Goal: Task Accomplishment & Management: Manage account settings

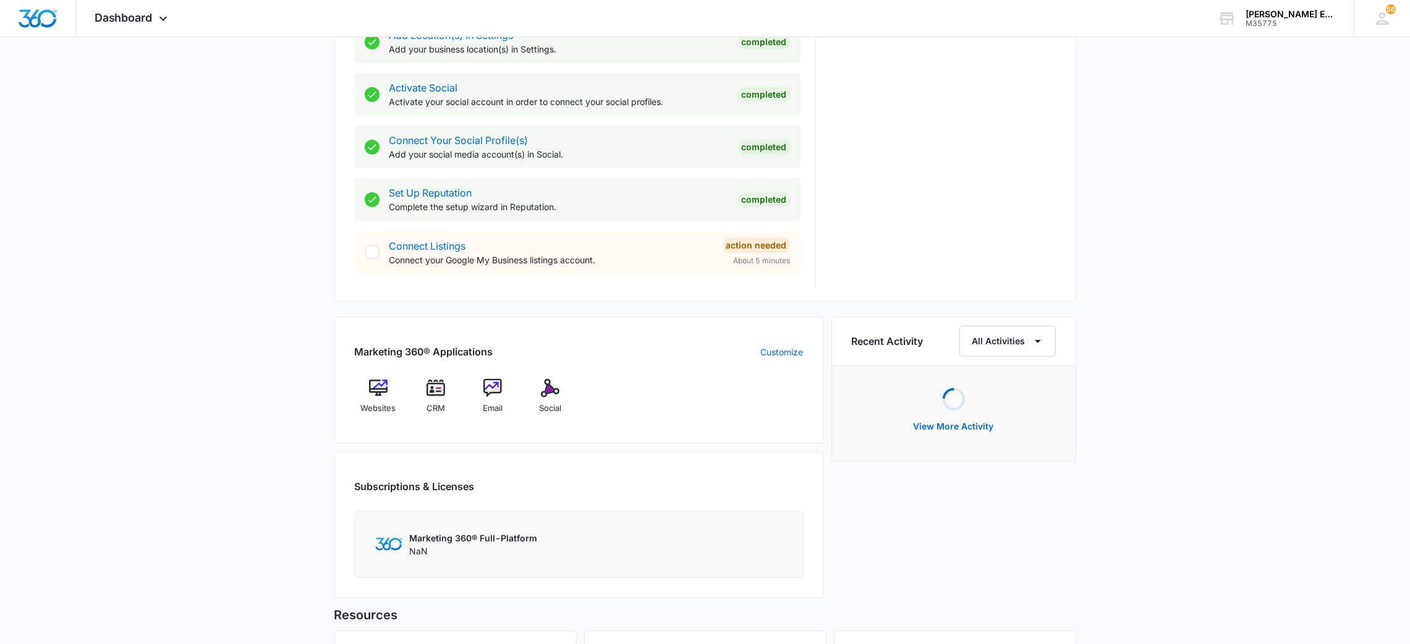
scroll to position [511, 0]
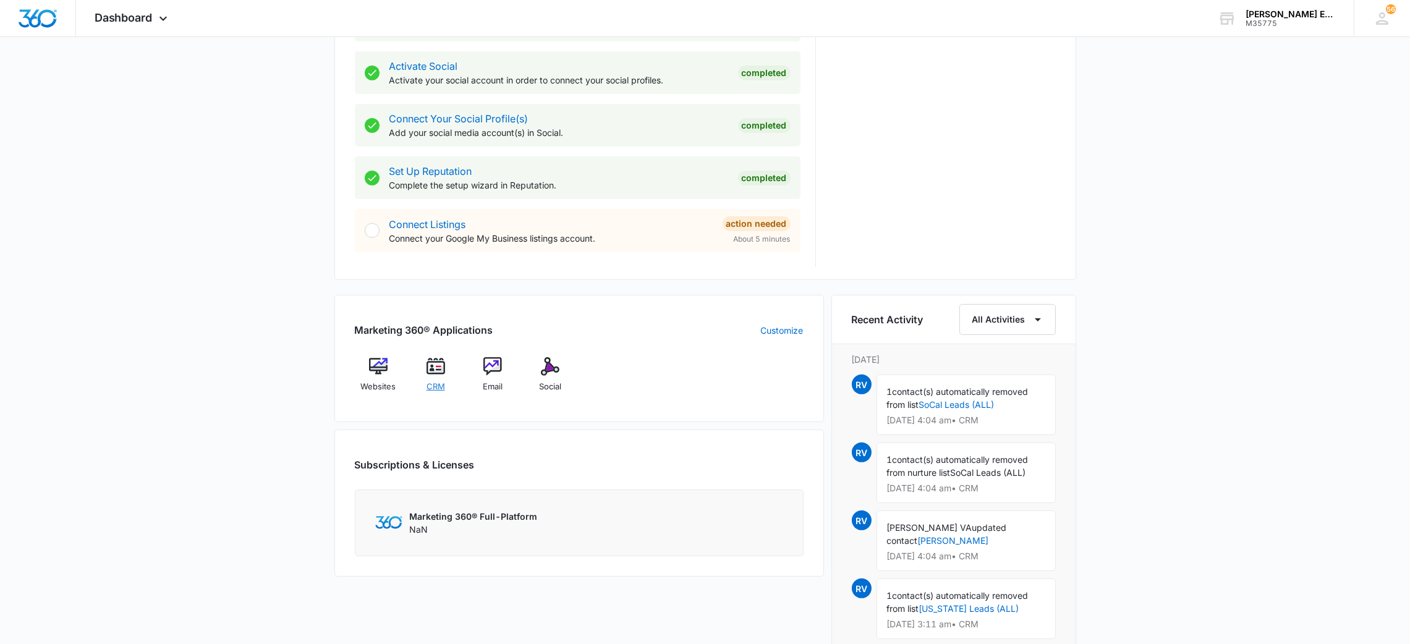
click at [443, 367] on img at bounding box center [436, 366] width 19 height 19
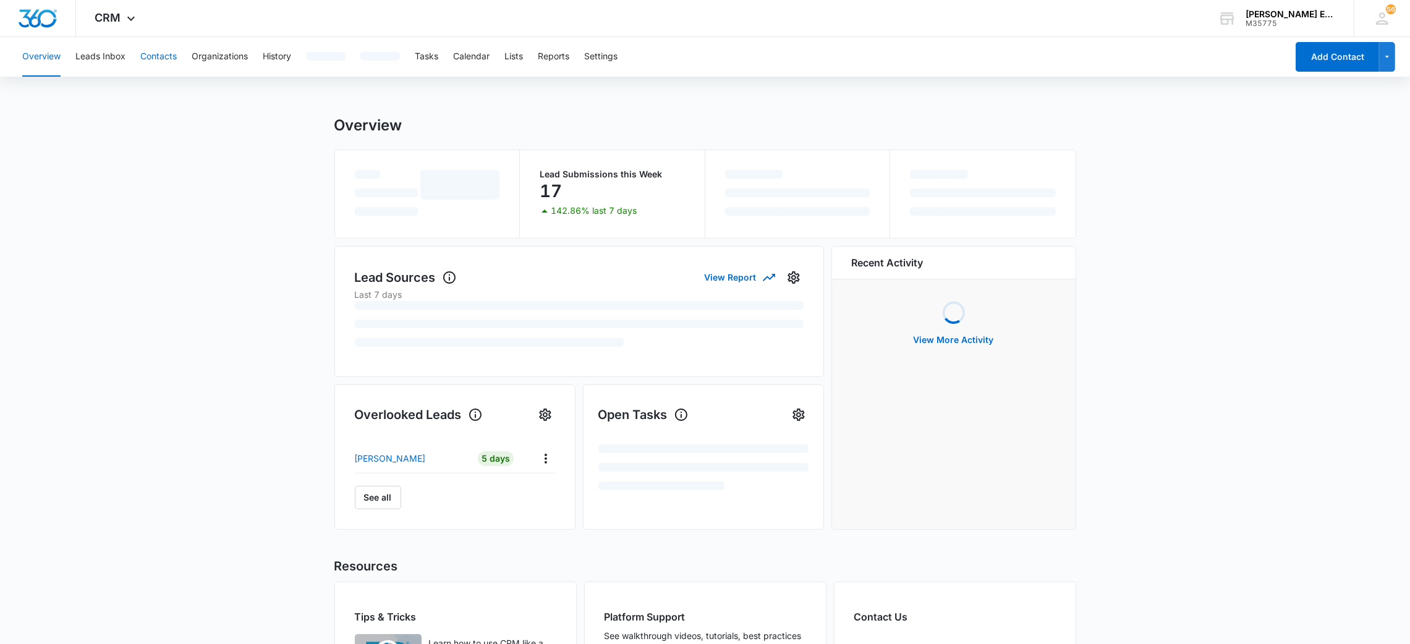
click at [172, 49] on button "Contacts" at bounding box center [158, 57] width 36 height 40
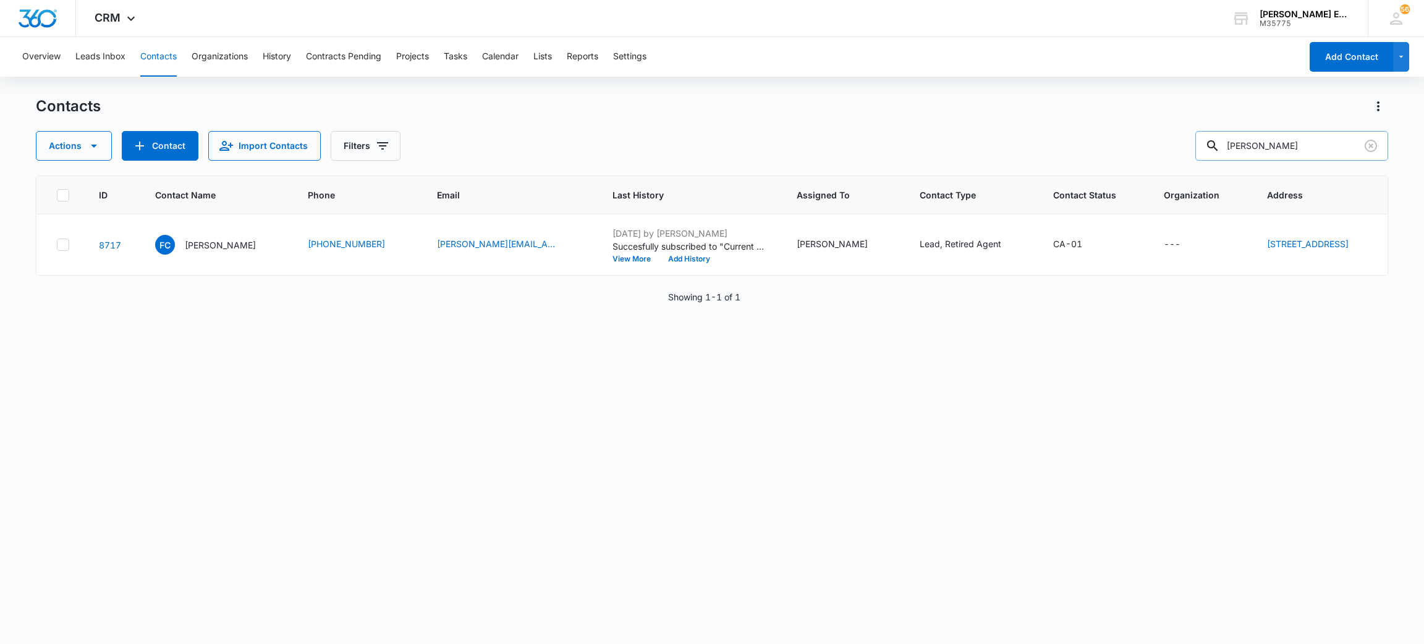
click at [1268, 148] on input "[PERSON_NAME]" at bounding box center [1292, 146] width 193 height 30
type input "[PERSON_NAME]"
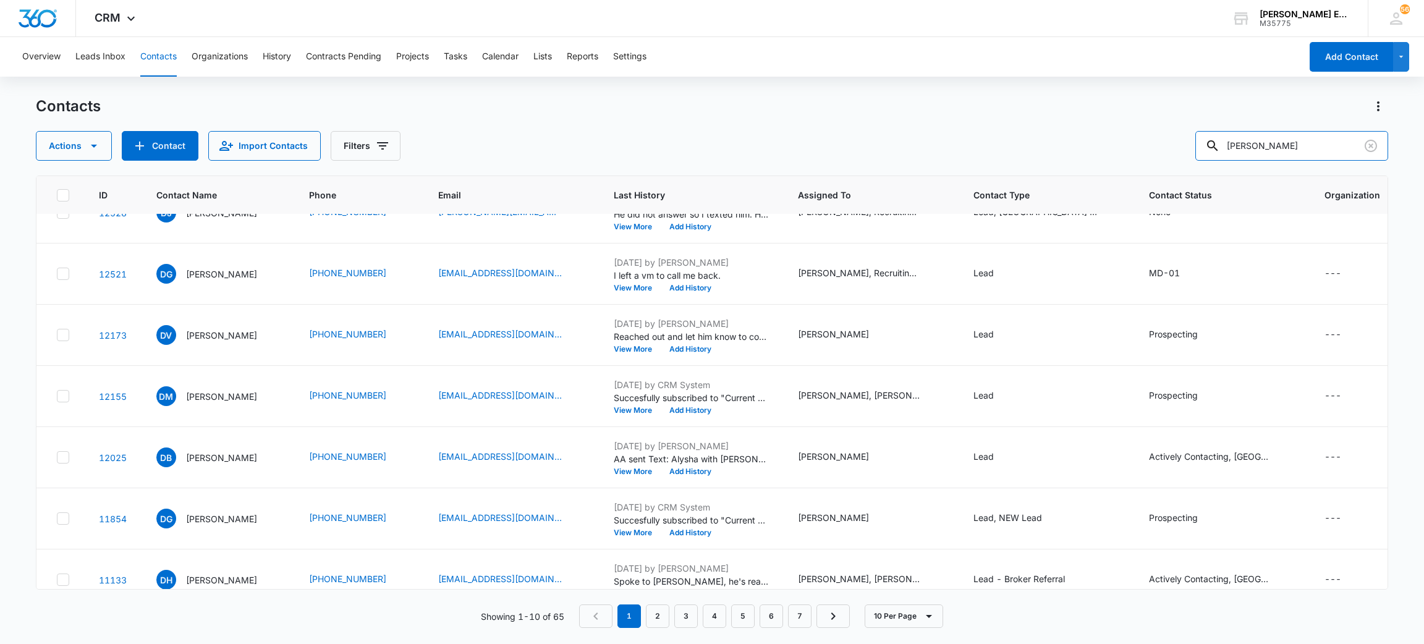
scroll to position [251, 0]
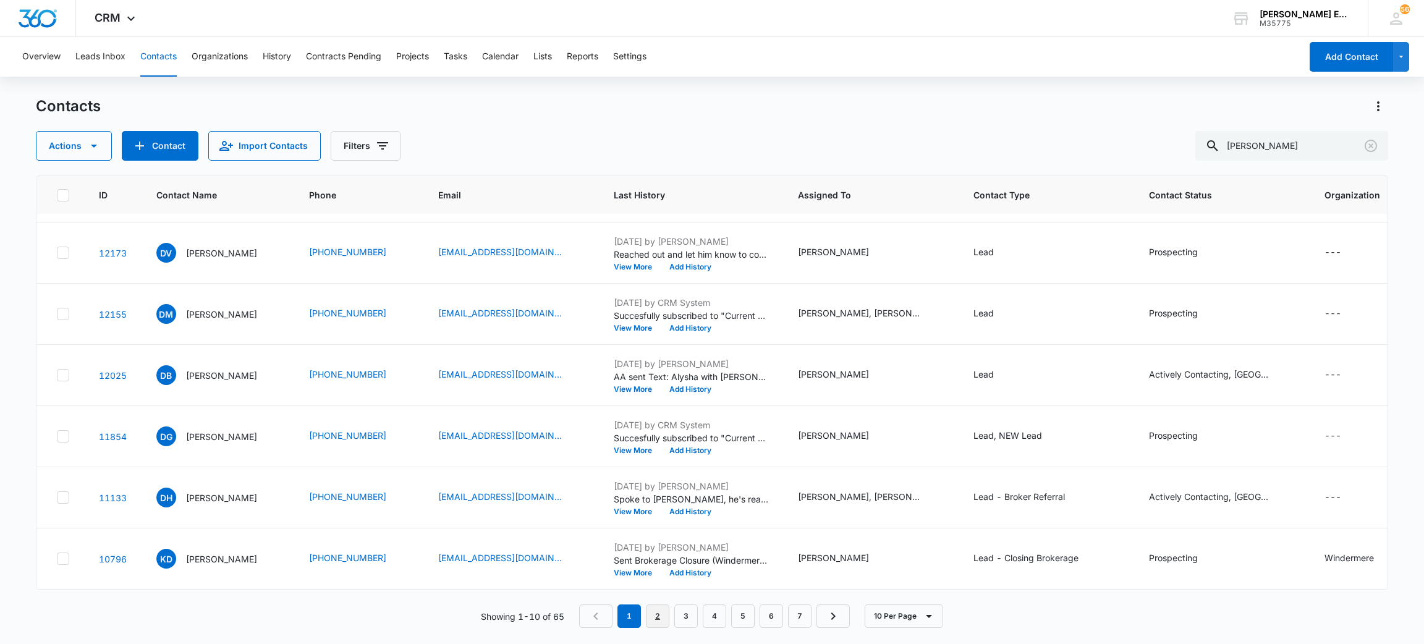
click at [659, 610] on link "2" at bounding box center [657, 616] width 23 height 23
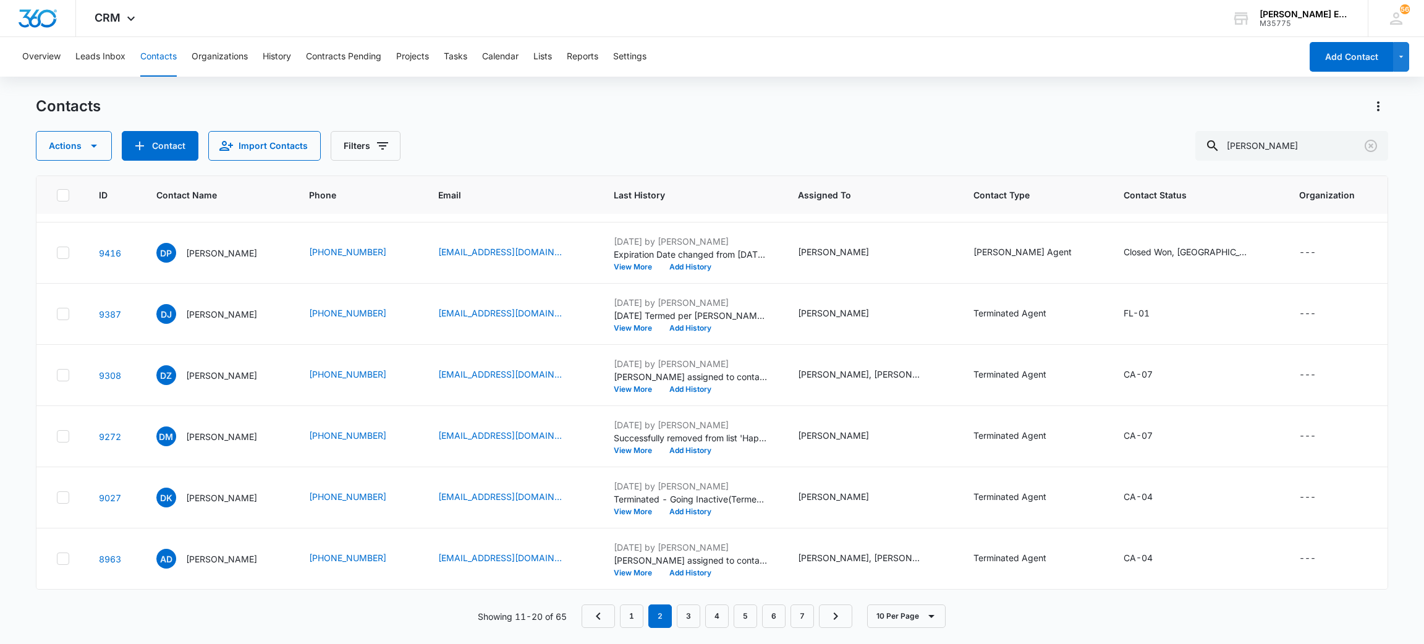
scroll to position [0, 0]
